Goal: Information Seeking & Learning: Learn about a topic

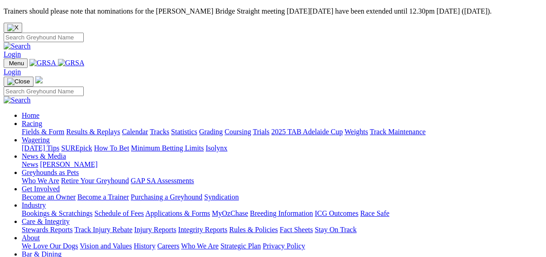
click at [101, 128] on link "Results & Replays" at bounding box center [93, 132] width 54 height 8
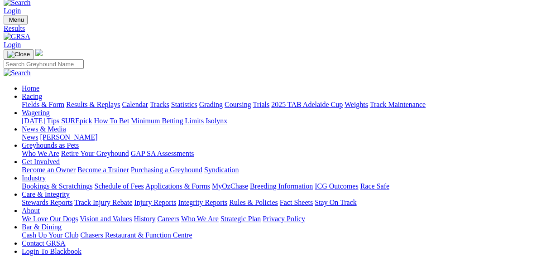
scroll to position [145, 0]
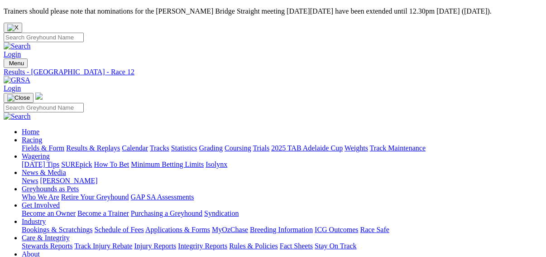
scroll to position [109, 0]
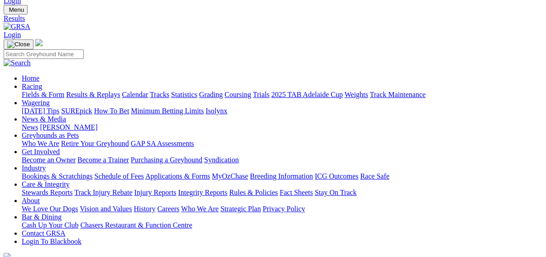
scroll to position [109, 0]
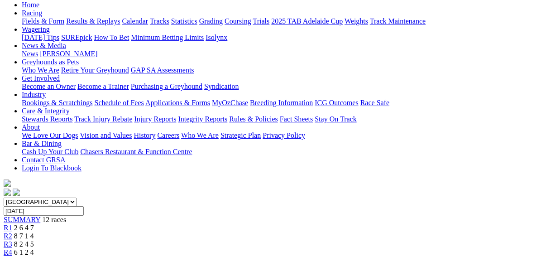
scroll to position [145, 0]
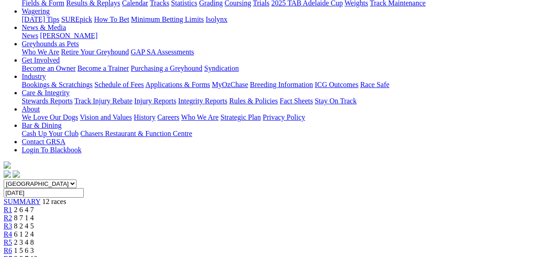
click at [12, 255] on span "R7" at bounding box center [8, 259] width 9 height 8
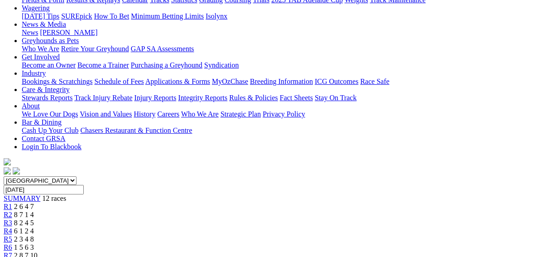
scroll to position [217, 0]
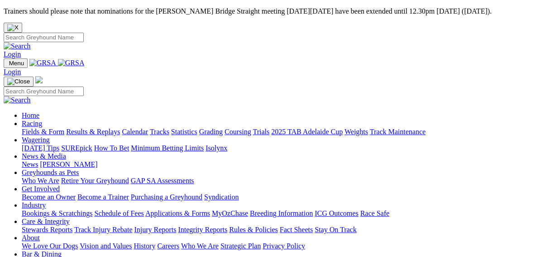
click at [22, 128] on link "Fields & Form" at bounding box center [43, 132] width 43 height 8
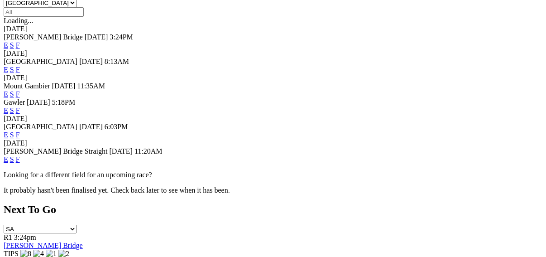
scroll to position [399, 0]
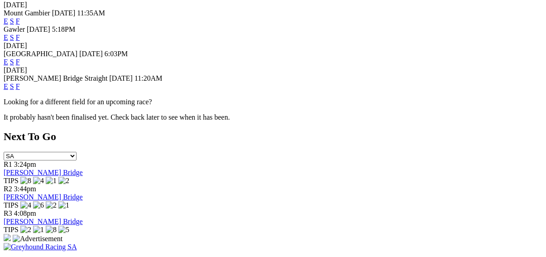
click at [8, 82] on link "E" at bounding box center [6, 86] width 5 height 8
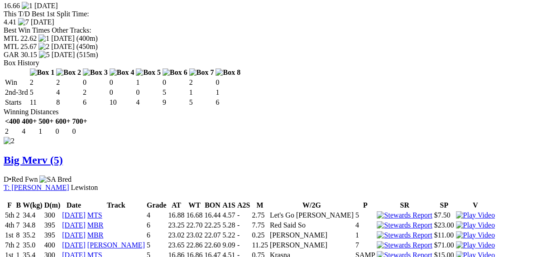
scroll to position [942, 0]
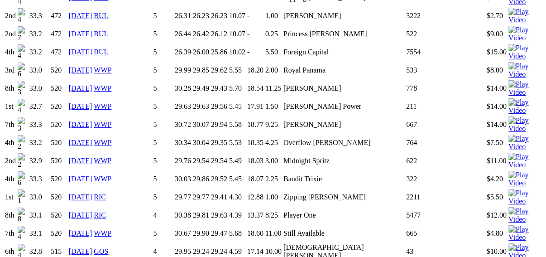
scroll to position [1051, 0]
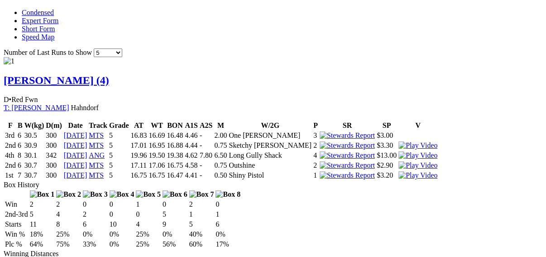
scroll to position [580, 0]
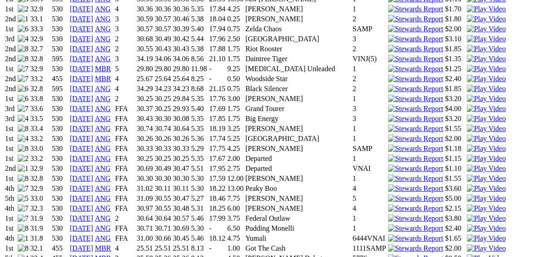
scroll to position [1123, 0]
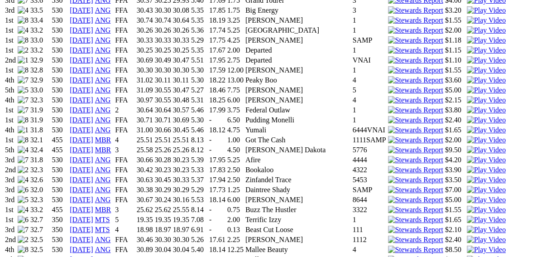
click at [467, 216] on img at bounding box center [486, 220] width 39 height 8
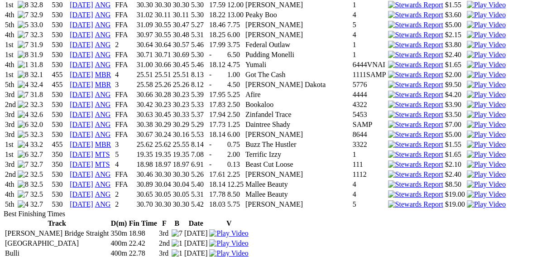
scroll to position [1196, 0]
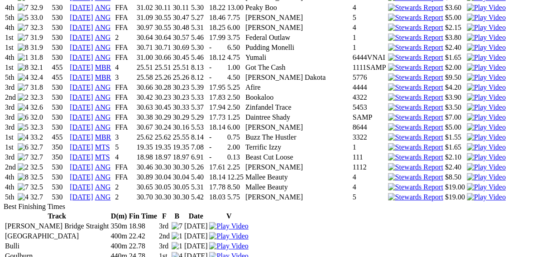
click at [467, 153] on img at bounding box center [486, 157] width 39 height 8
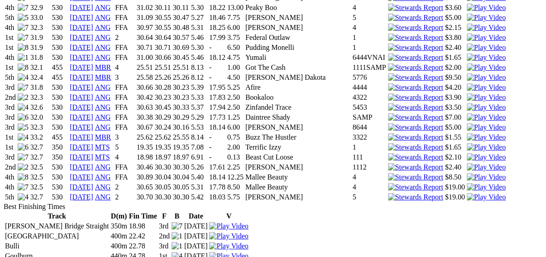
click at [467, 143] on img at bounding box center [486, 147] width 39 height 8
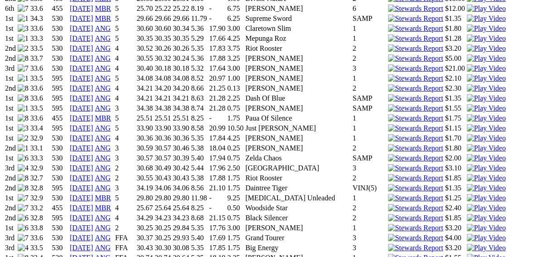
scroll to position [797, 0]
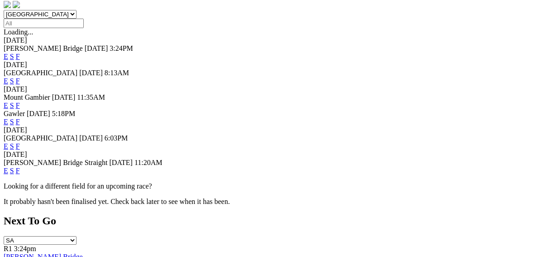
scroll to position [326, 0]
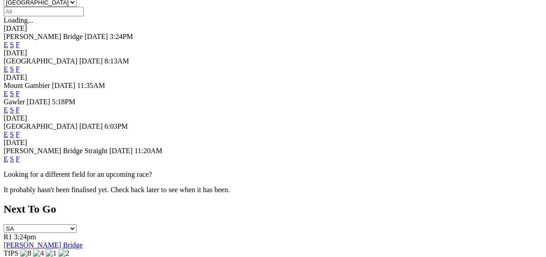
click at [20, 155] on link "F" at bounding box center [18, 159] width 4 height 8
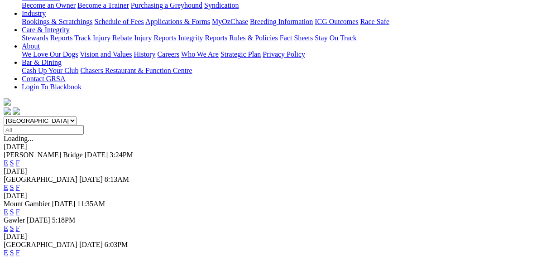
scroll to position [225, 0]
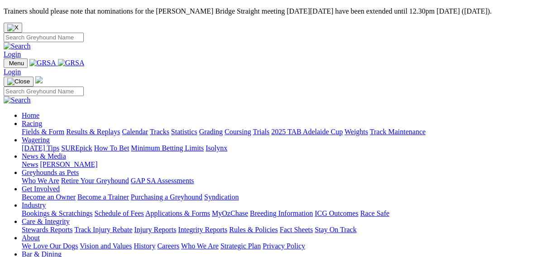
click at [29, 128] on link "Fields & Form" at bounding box center [43, 132] width 43 height 8
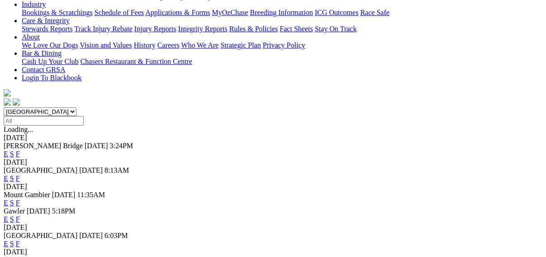
scroll to position [217, 0]
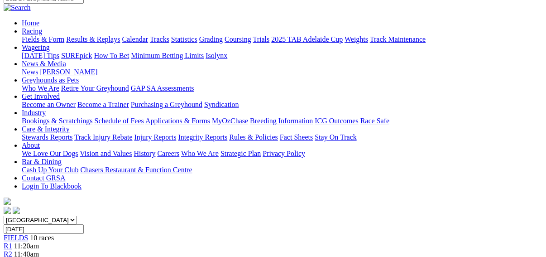
scroll to position [109, 0]
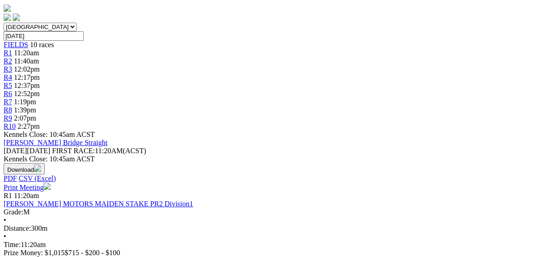
scroll to position [362, 0]
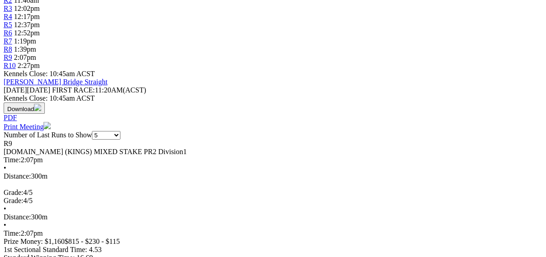
scroll to position [435, 0]
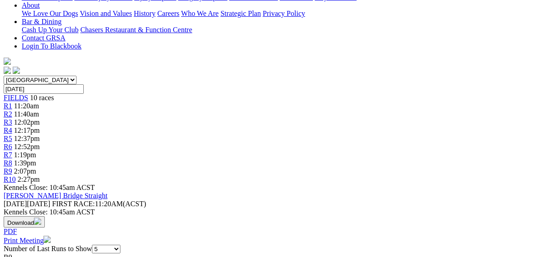
scroll to position [254, 0]
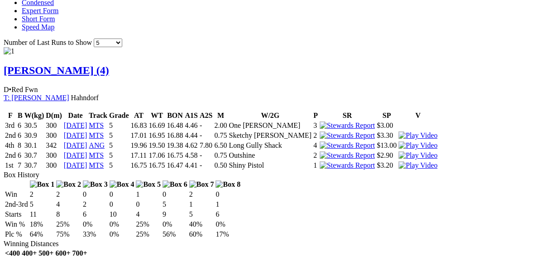
scroll to position [652, 0]
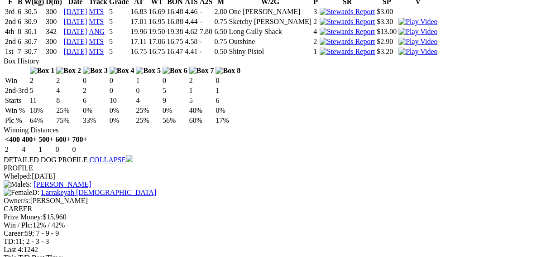
scroll to position [797, 0]
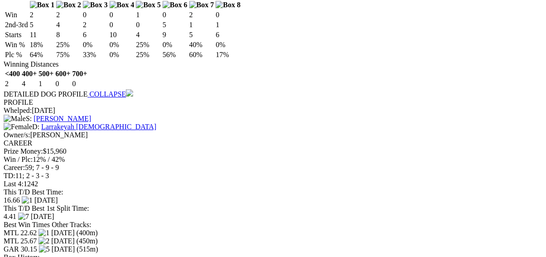
scroll to position [870, 0]
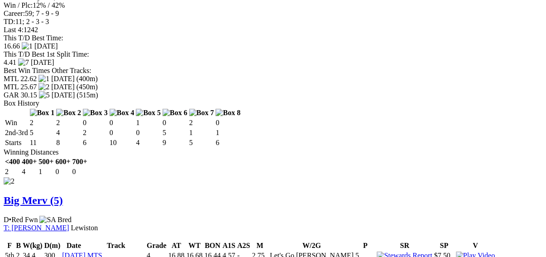
scroll to position [978, 0]
